Goal: Task Accomplishment & Management: Use online tool/utility

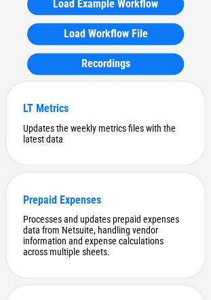
scroll to position [208, 0]
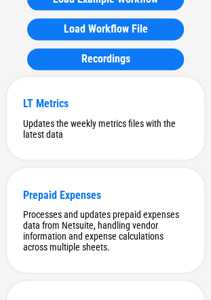
click at [201, 65] on div "Load Example Workflow Load Workflow File Recordings" at bounding box center [106, 29] width 198 height 95
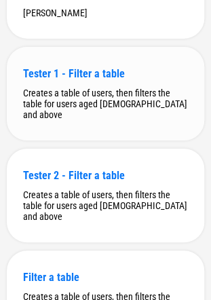
click at [107, 80] on div "Tester 1 - Filter a table" at bounding box center [105, 73] width 165 height 13
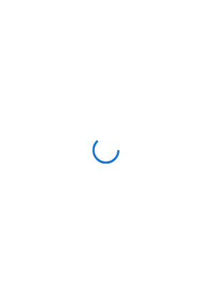
scroll to position [0, 0]
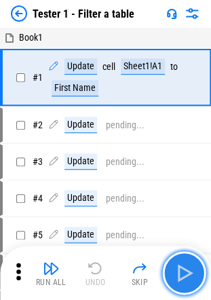
click at [189, 266] on img "button" at bounding box center [184, 273] width 22 height 22
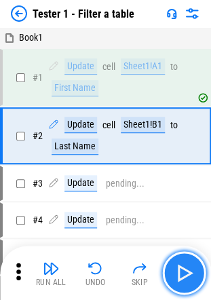
click at [189, 266] on img "button" at bounding box center [184, 273] width 22 height 22
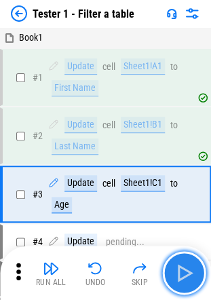
click at [189, 266] on img "button" at bounding box center [184, 273] width 22 height 22
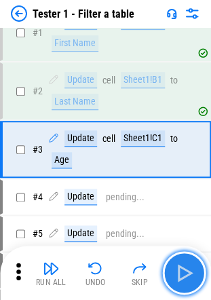
click at [189, 266] on img "button" at bounding box center [184, 273] width 22 height 22
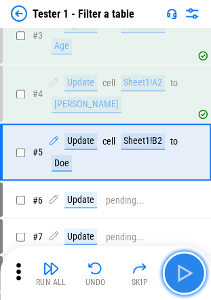
click at [189, 266] on img "button" at bounding box center [184, 273] width 22 height 22
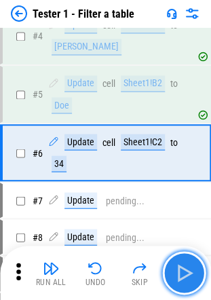
click at [189, 266] on img "button" at bounding box center [184, 273] width 22 height 22
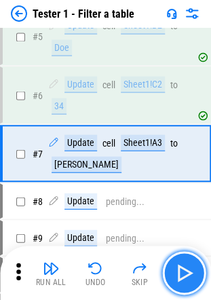
click at [189, 266] on img "button" at bounding box center [184, 273] width 22 height 22
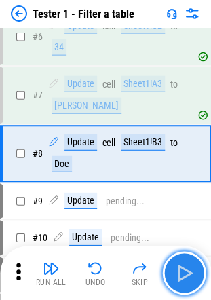
click at [189, 266] on img "button" at bounding box center [184, 273] width 22 height 22
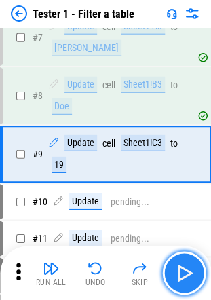
click at [189, 266] on img "button" at bounding box center [184, 273] width 22 height 22
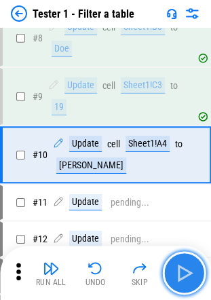
click at [189, 266] on img "button" at bounding box center [184, 273] width 22 height 22
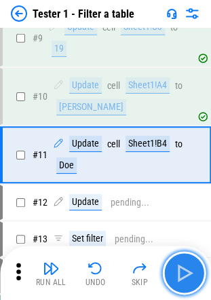
click at [189, 266] on img "button" at bounding box center [184, 273] width 22 height 22
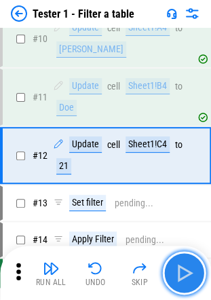
click at [189, 266] on img "button" at bounding box center [184, 273] width 22 height 22
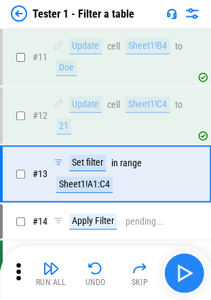
scroll to position [623, 0]
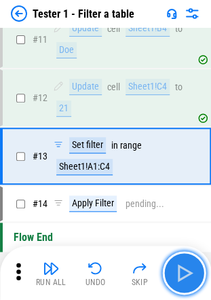
click at [181, 271] on img "button" at bounding box center [184, 273] width 22 height 22
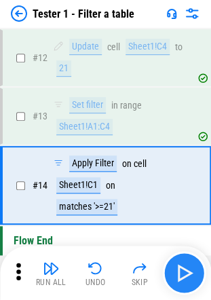
scroll to position [679, 0]
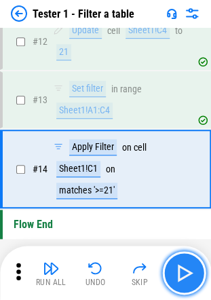
click at [184, 267] on img "button" at bounding box center [184, 273] width 22 height 22
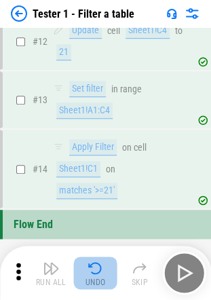
click at [99, 268] on img "button" at bounding box center [96, 268] width 16 height 16
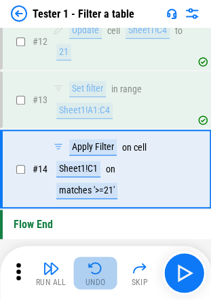
click at [99, 268] on img "button" at bounding box center [96, 268] width 16 height 16
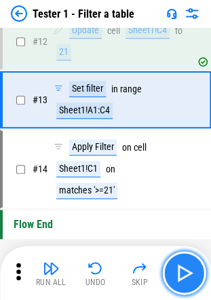
click at [184, 264] on img "button" at bounding box center [184, 273] width 22 height 22
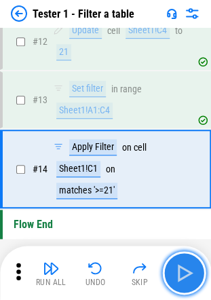
click at [184, 264] on img "button" at bounding box center [184, 273] width 22 height 22
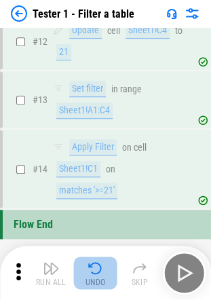
click at [91, 264] on img "button" at bounding box center [96, 268] width 16 height 16
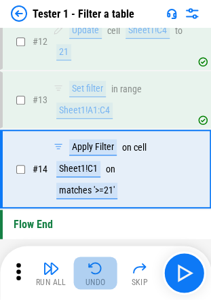
click at [91, 264] on img "button" at bounding box center [96, 268] width 16 height 16
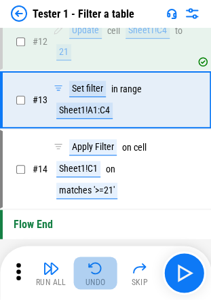
click at [91, 264] on img "button" at bounding box center [96, 268] width 16 height 16
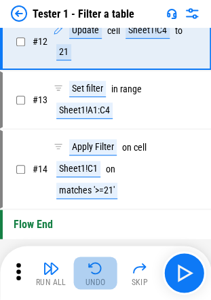
click at [91, 264] on img "button" at bounding box center [96, 268] width 16 height 16
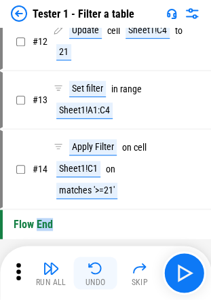
click at [91, 264] on div "Run All Undo Skip" at bounding box center [107, 273] width 198 height 44
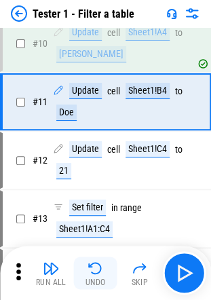
click at [91, 264] on img "button" at bounding box center [96, 268] width 16 height 16
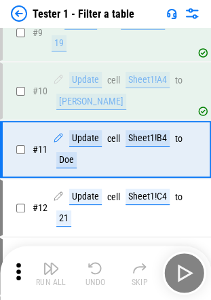
click at [91, 264] on img "button" at bounding box center [96, 268] width 16 height 16
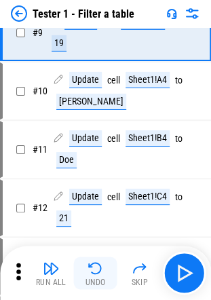
click at [91, 264] on img "button" at bounding box center [96, 268] width 16 height 16
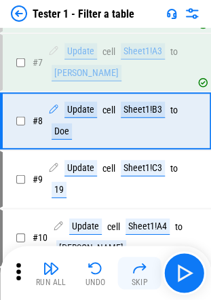
scroll to position [333, 0]
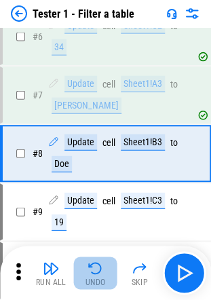
click at [104, 268] on button "Undo" at bounding box center [96, 273] width 44 height 33
click at [104, 268] on div "Run All Undo Skip" at bounding box center [107, 273] width 198 height 44
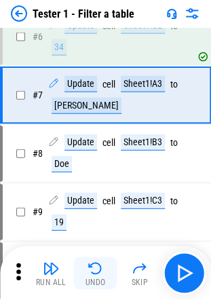
click at [104, 268] on button "Undo" at bounding box center [96, 273] width 44 height 33
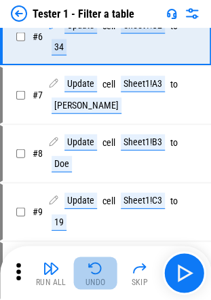
click at [104, 268] on button "Undo" at bounding box center [96, 273] width 44 height 33
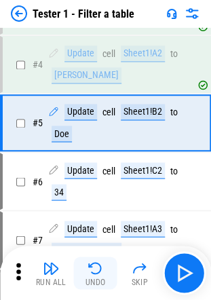
scroll to position [159, 0]
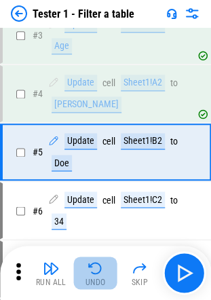
click at [104, 268] on button "Undo" at bounding box center [96, 273] width 44 height 33
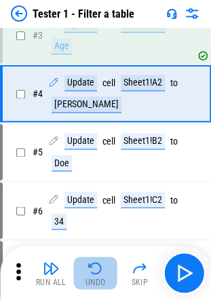
click at [104, 268] on button "Undo" at bounding box center [96, 273] width 44 height 33
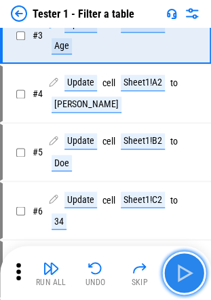
click at [197, 266] on button "button" at bounding box center [184, 273] width 44 height 44
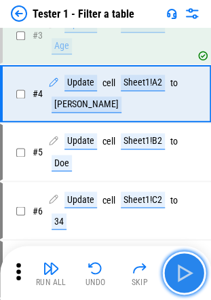
click at [184, 264] on img "button" at bounding box center [184, 273] width 22 height 22
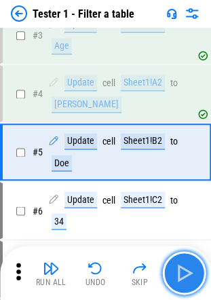
click at [184, 264] on img "button" at bounding box center [184, 273] width 22 height 22
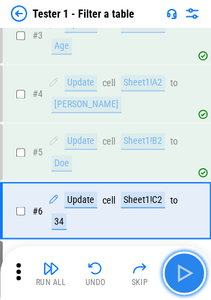
click at [184, 264] on img "button" at bounding box center [184, 273] width 22 height 22
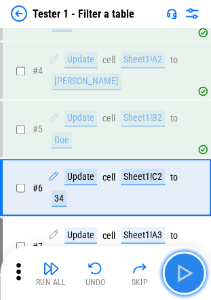
click at [184, 264] on img "button" at bounding box center [184, 273] width 22 height 22
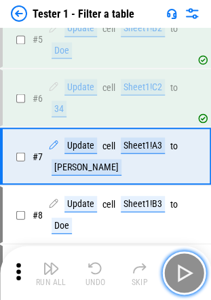
click at [184, 264] on img "button" at bounding box center [184, 273] width 22 height 22
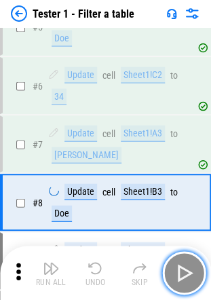
click at [184, 264] on img "button" at bounding box center [184, 273] width 22 height 22
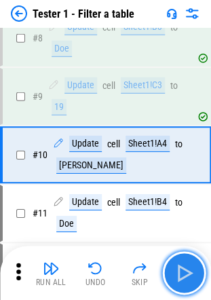
click at [184, 264] on img "button" at bounding box center [184, 273] width 22 height 22
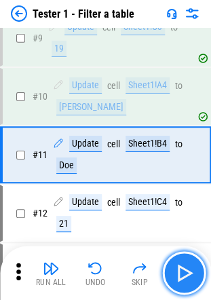
click at [184, 264] on img "button" at bounding box center [184, 273] width 22 height 22
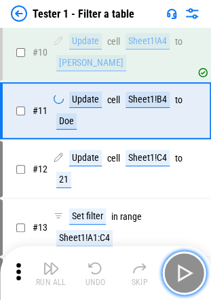
click at [184, 264] on img "button" at bounding box center [184, 273] width 22 height 22
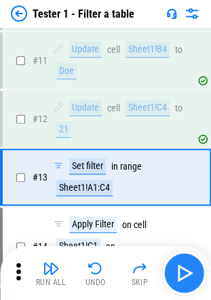
scroll to position [623, 0]
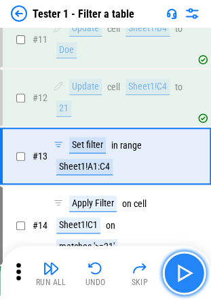
click at [184, 264] on img "button" at bounding box center [184, 273] width 22 height 22
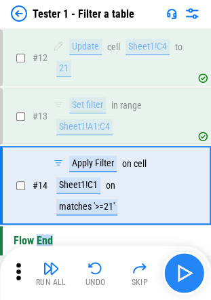
scroll to position [679, 0]
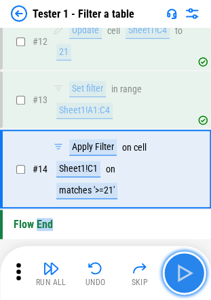
click at [184, 264] on img "button" at bounding box center [184, 273] width 22 height 22
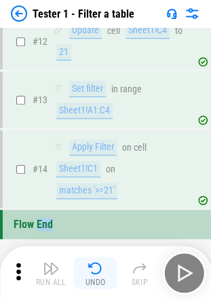
click at [103, 265] on img "button" at bounding box center [96, 268] width 16 height 16
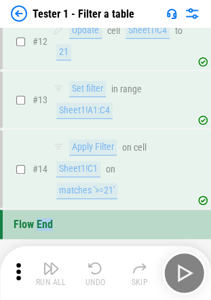
click at [103, 265] on div "Run All Undo Skip" at bounding box center [107, 273] width 198 height 44
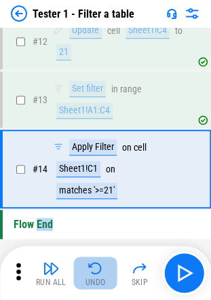
click at [103, 265] on img "button" at bounding box center [96, 268] width 16 height 16
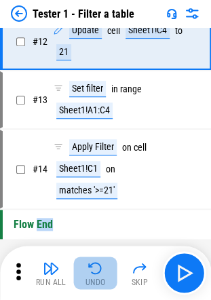
click at [103, 265] on img "button" at bounding box center [96, 268] width 16 height 16
click at [103, 265] on div "Run All Undo Skip" at bounding box center [107, 273] width 198 height 44
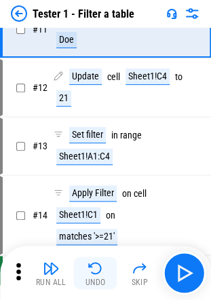
click at [103, 265] on img "button" at bounding box center [96, 268] width 16 height 16
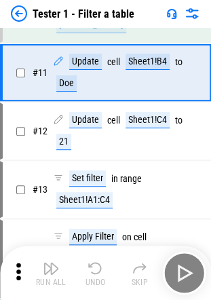
click at [103, 265] on img "button" at bounding box center [96, 268] width 16 height 16
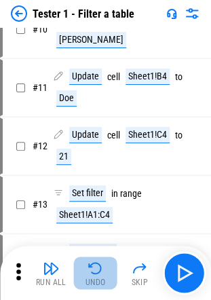
click at [103, 265] on img "button" at bounding box center [96, 268] width 16 height 16
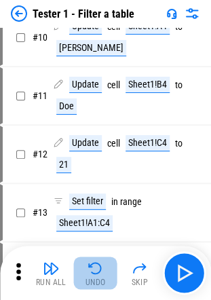
click at [103, 265] on img "button" at bounding box center [96, 268] width 16 height 16
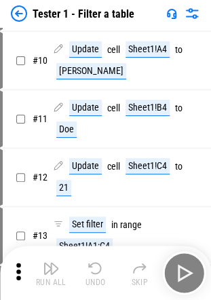
click at [103, 265] on img "button" at bounding box center [96, 268] width 16 height 16
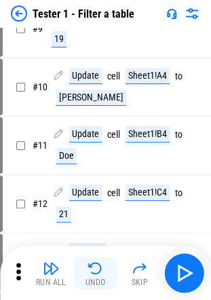
click at [103, 265] on img "button" at bounding box center [96, 268] width 16 height 16
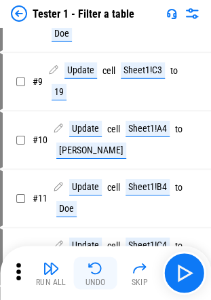
click at [103, 265] on img "button" at bounding box center [96, 268] width 16 height 16
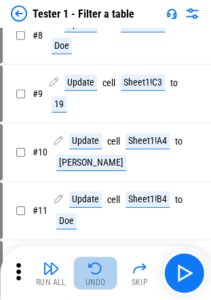
click at [103, 265] on img "button" at bounding box center [96, 268] width 16 height 16
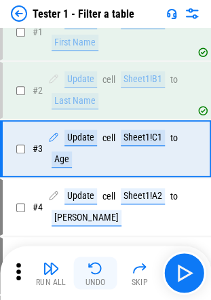
click at [103, 265] on img "button" at bounding box center [96, 268] width 16 height 16
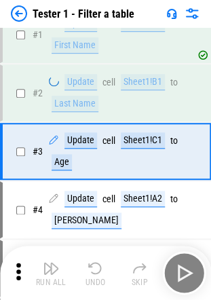
click at [103, 265] on img "button" at bounding box center [96, 268] width 16 height 16
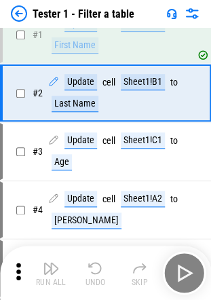
click at [103, 265] on div "Run All Undo Skip" at bounding box center [107, 273] width 198 height 44
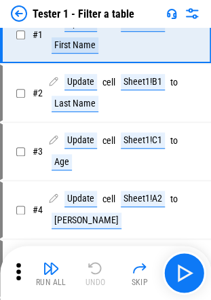
click at [103, 265] on div "Run All Undo Skip" at bounding box center [107, 273] width 198 height 44
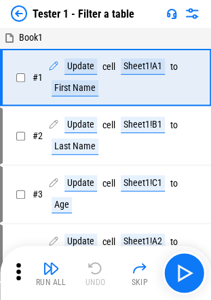
click at [14, 6] on img at bounding box center [19, 13] width 16 height 16
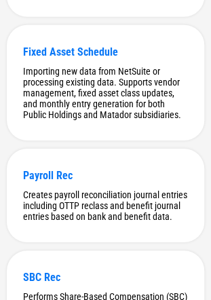
scroll to position [461, 0]
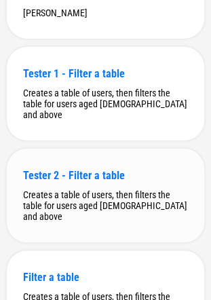
click at [122, 182] on div "Tester 2 - Filter a table" at bounding box center [105, 175] width 165 height 13
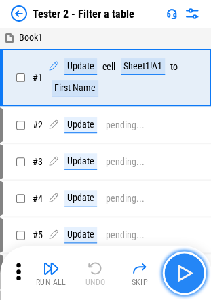
click at [178, 264] on img "button" at bounding box center [184, 273] width 22 height 22
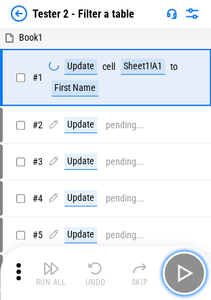
click at [178, 264] on img "button" at bounding box center [184, 273] width 22 height 22
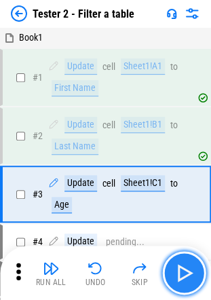
click at [178, 264] on img "button" at bounding box center [184, 273] width 22 height 22
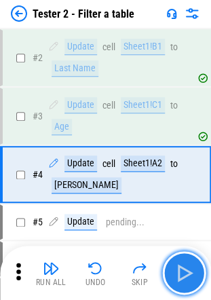
click at [178, 264] on img "button" at bounding box center [184, 273] width 22 height 22
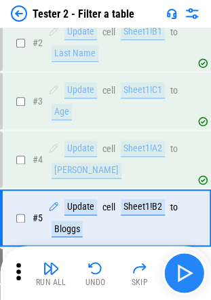
scroll to position [159, 0]
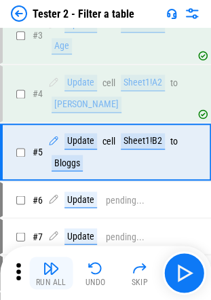
click at [56, 262] on img "button" at bounding box center [51, 268] width 16 height 16
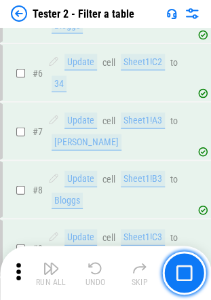
scroll to position [308, 0]
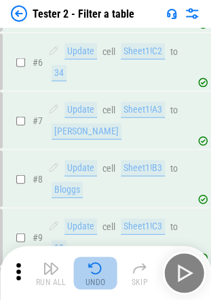
click at [103, 262] on button "Undo" at bounding box center [96, 273] width 44 height 33
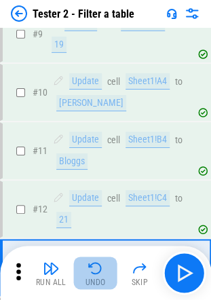
click at [103, 262] on button "Undo" at bounding box center [96, 273] width 44 height 33
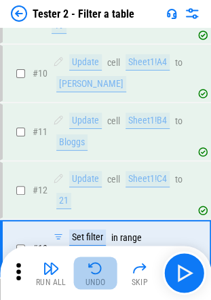
click at [103, 262] on div "Run All Undo Skip" at bounding box center [107, 273] width 198 height 44
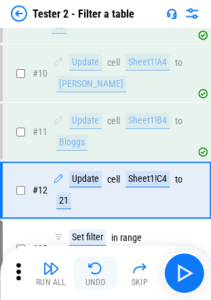
click at [103, 262] on button "Undo" at bounding box center [96, 273] width 44 height 33
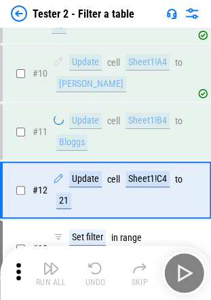
click at [103, 262] on button "Undo" at bounding box center [96, 273] width 44 height 33
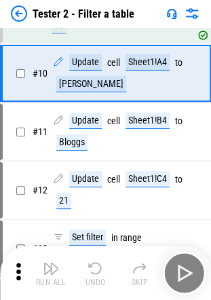
click at [103, 262] on button "Undo" at bounding box center [96, 273] width 44 height 33
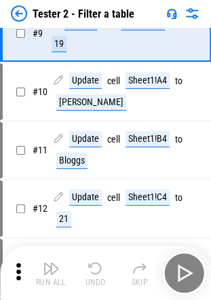
click at [103, 262] on button "Undo" at bounding box center [96, 273] width 44 height 33
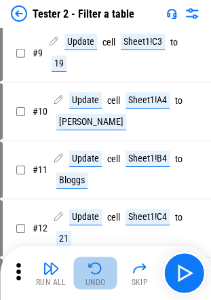
click at [103, 262] on button "Undo" at bounding box center [96, 273] width 44 height 33
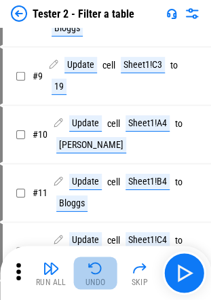
click at [103, 262] on button "Undo" at bounding box center [96, 273] width 44 height 33
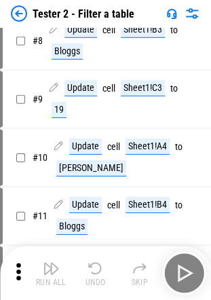
click at [103, 262] on div "Run All Undo Skip" at bounding box center [107, 273] width 198 height 44
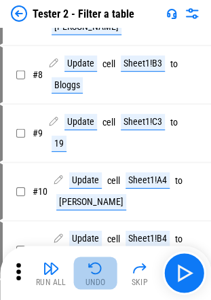
click at [103, 262] on button "Undo" at bounding box center [96, 273] width 44 height 33
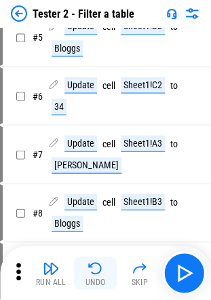
click at [103, 262] on div "Run All Undo Skip" at bounding box center [107, 273] width 198 height 44
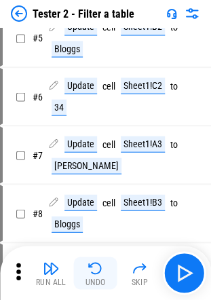
scroll to position [155, 0]
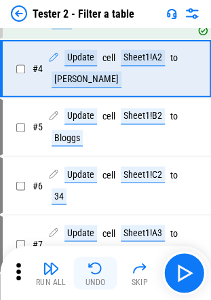
click at [103, 262] on button "Undo" at bounding box center [96, 273] width 44 height 33
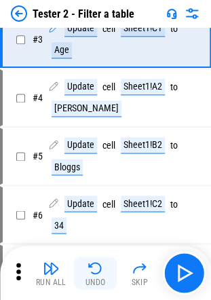
click at [90, 263] on img "button" at bounding box center [96, 268] width 16 height 16
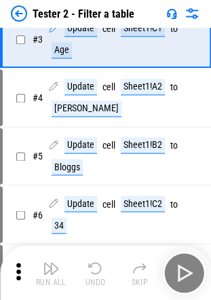
click at [90, 263] on div "Run All Undo Skip" at bounding box center [107, 273] width 198 height 44
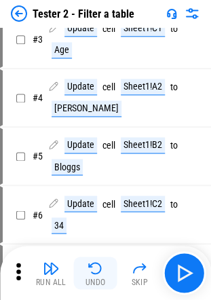
scroll to position [19, 0]
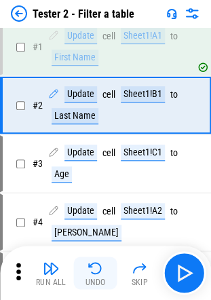
click at [90, 263] on img "button" at bounding box center [96, 268] width 16 height 16
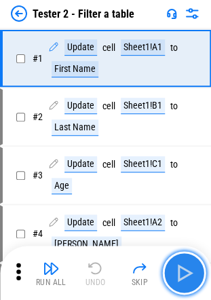
click at [181, 266] on img "button" at bounding box center [184, 273] width 22 height 22
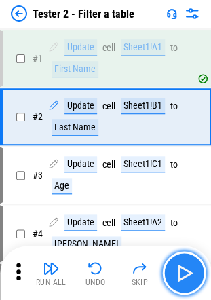
click at [181, 266] on img "button" at bounding box center [184, 273] width 22 height 22
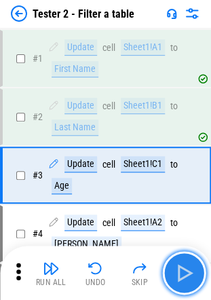
click at [181, 266] on img "button" at bounding box center [184, 273] width 22 height 22
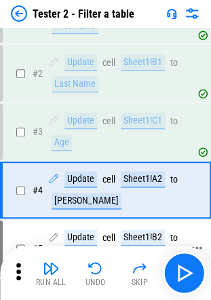
scroll to position [101, 0]
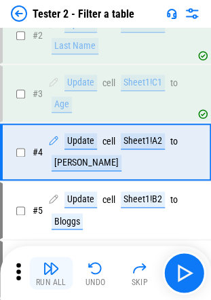
click at [58, 264] on img "button" at bounding box center [51, 268] width 16 height 16
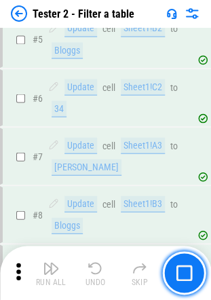
scroll to position [305, 0]
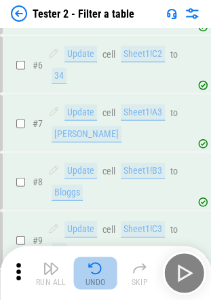
click at [94, 269] on img "button" at bounding box center [96, 268] width 16 height 16
click at [94, 269] on div "Run All Undo Skip" at bounding box center [107, 273] width 198 height 44
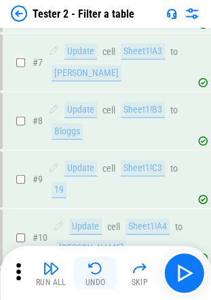
click at [94, 269] on img "button" at bounding box center [96, 268] width 16 height 16
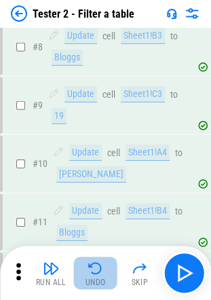
click at [94, 269] on img "button" at bounding box center [96, 268] width 16 height 16
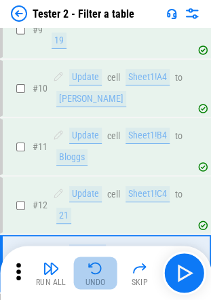
click at [94, 269] on img "button" at bounding box center [96, 268] width 16 height 16
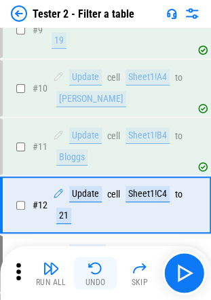
click at [94, 269] on div "Run All Undo Skip" at bounding box center [107, 273] width 198 height 44
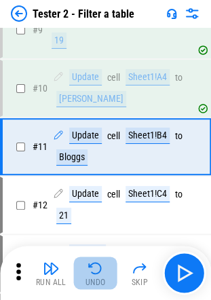
click at [94, 269] on img "button" at bounding box center [96, 268] width 16 height 16
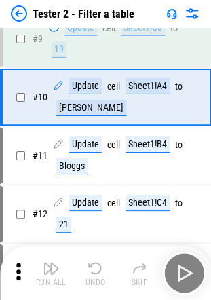
click at [94, 269] on img "button" at bounding box center [96, 268] width 16 height 16
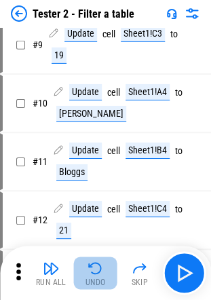
click at [94, 269] on img "button" at bounding box center [96, 268] width 16 height 16
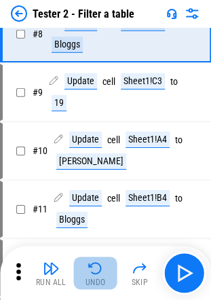
click at [94, 269] on img "button" at bounding box center [96, 268] width 16 height 16
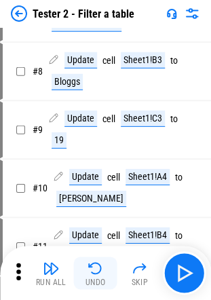
click at [94, 269] on img "button" at bounding box center [96, 268] width 16 height 16
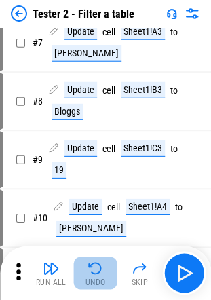
click at [94, 269] on img "button" at bounding box center [96, 268] width 16 height 16
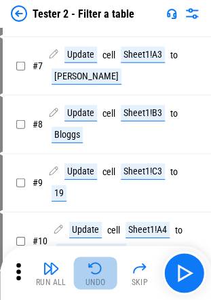
click at [94, 269] on img "button" at bounding box center [96, 268] width 16 height 16
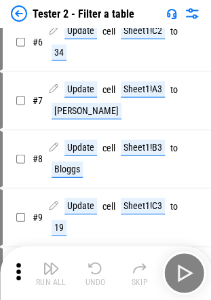
click at [94, 269] on img "button" at bounding box center [96, 268] width 16 height 16
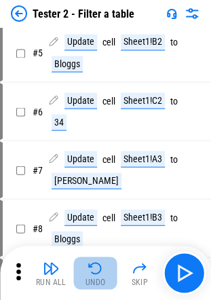
click at [94, 269] on img "button" at bounding box center [96, 268] width 16 height 16
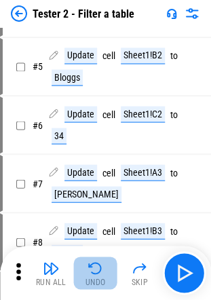
click at [94, 269] on div "Run All Undo Skip" at bounding box center [107, 273] width 198 height 44
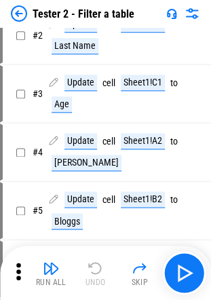
click at [94, 269] on div "Run All Undo Skip" at bounding box center [107, 273] width 198 height 44
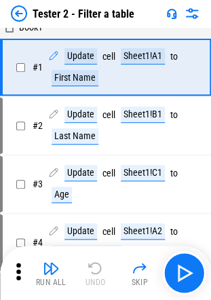
scroll to position [0, 0]
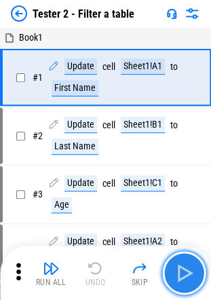
click at [177, 264] on img "button" at bounding box center [184, 273] width 22 height 22
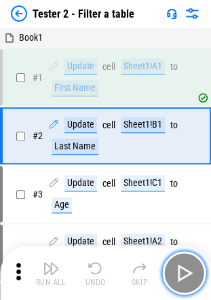
click at [177, 264] on img "button" at bounding box center [184, 273] width 22 height 22
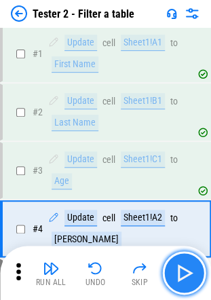
click at [177, 264] on img "button" at bounding box center [184, 273] width 22 height 22
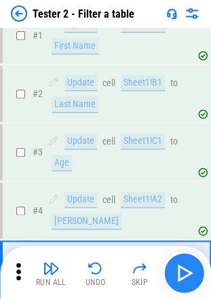
scroll to position [159, 0]
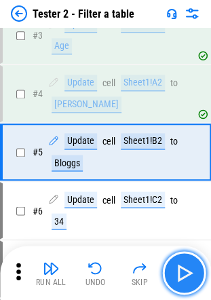
click at [185, 263] on img "button" at bounding box center [184, 273] width 22 height 22
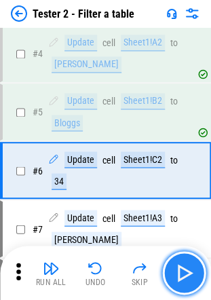
click at [185, 263] on img "button" at bounding box center [184, 273] width 22 height 22
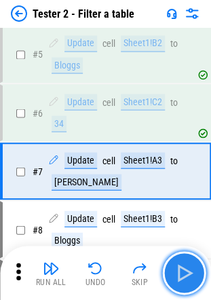
click at [185, 263] on img "button" at bounding box center [184, 273] width 22 height 22
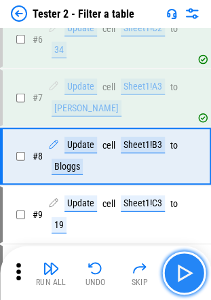
click at [185, 263] on img "button" at bounding box center [184, 273] width 22 height 22
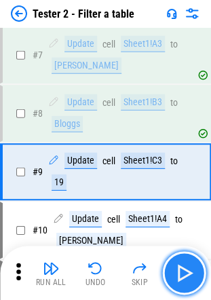
click at [185, 263] on img "button" at bounding box center [184, 273] width 22 height 22
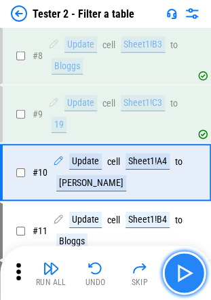
click at [185, 263] on img "button" at bounding box center [184, 273] width 22 height 22
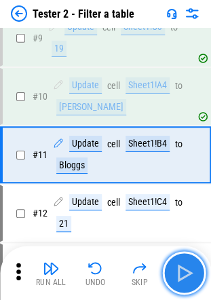
click at [185, 263] on img "button" at bounding box center [184, 273] width 22 height 22
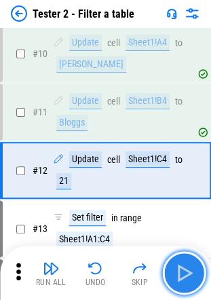
click at [185, 263] on img "button" at bounding box center [184, 273] width 22 height 22
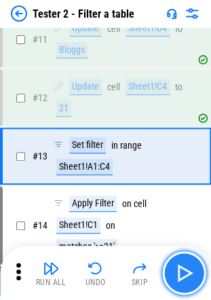
click at [185, 263] on img "button" at bounding box center [184, 273] width 22 height 22
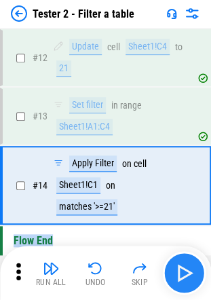
scroll to position [679, 0]
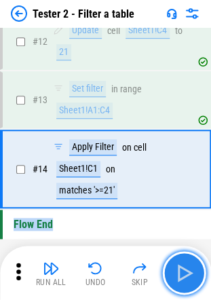
click at [185, 263] on img "button" at bounding box center [184, 273] width 22 height 22
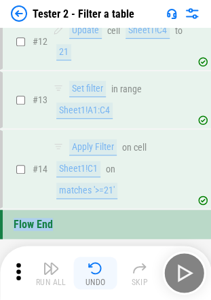
click at [95, 263] on img "button" at bounding box center [96, 268] width 16 height 16
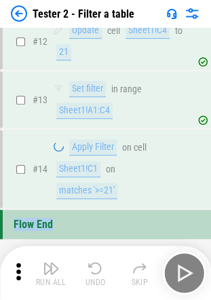
click at [95, 263] on div "Run All Undo Skip" at bounding box center [107, 273] width 198 height 44
click at [95, 263] on img "button" at bounding box center [96, 268] width 16 height 16
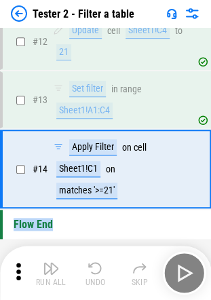
click at [95, 263] on img "button" at bounding box center [96, 268] width 16 height 16
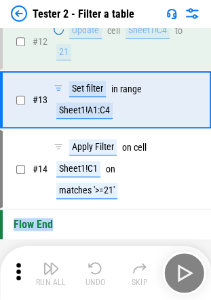
click at [95, 263] on div "Run All Undo Skip" at bounding box center [107, 273] width 198 height 44
